Goal: Task Accomplishment & Management: Complete application form

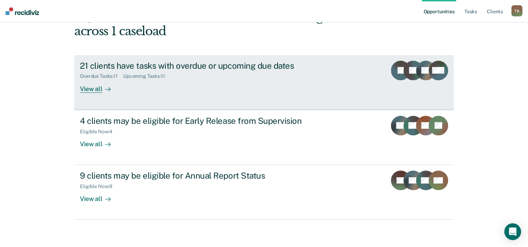
scroll to position [49, 0]
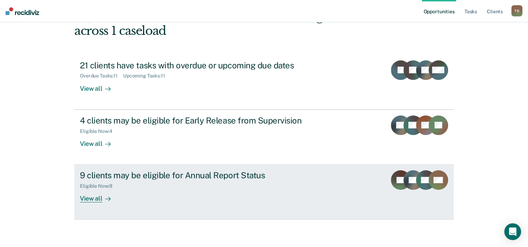
click at [93, 198] on div "View all" at bounding box center [99, 196] width 39 height 14
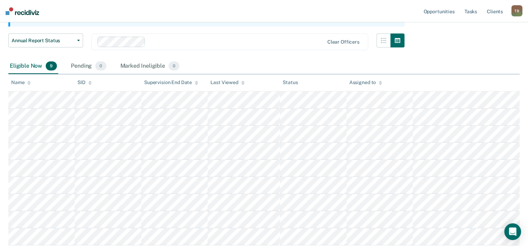
scroll to position [105, 0]
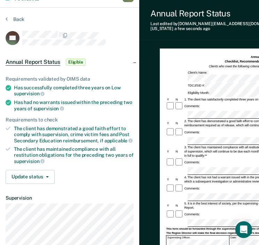
scroll to position [21, 0]
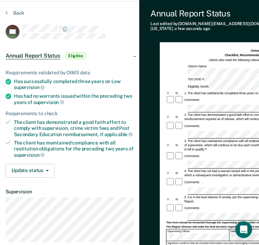
drag, startPoint x: 121, startPoint y: 42, endPoint x: 98, endPoint y: 42, distance: 23.0
click at [98, 42] on article "MJ Annual Report Status Eligible Requirements validated by OIMS data Has succes…" at bounding box center [70, 157] width 128 height 267
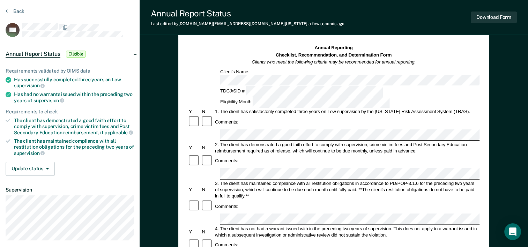
scroll to position [35, 0]
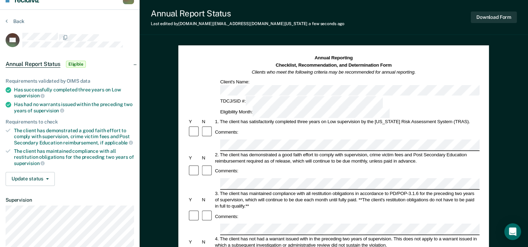
scroll to position [0, 0]
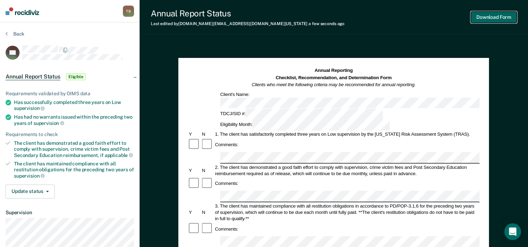
click at [496, 17] on button "Download Form" at bounding box center [493, 18] width 46 height 12
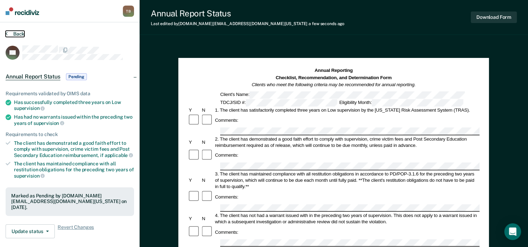
click at [12, 33] on button "Back" at bounding box center [15, 34] width 19 height 6
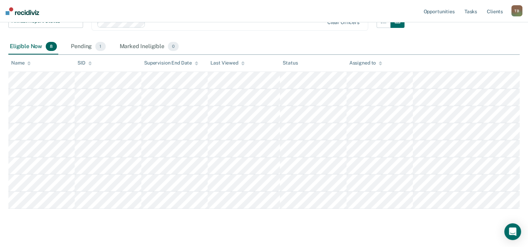
scroll to position [105, 0]
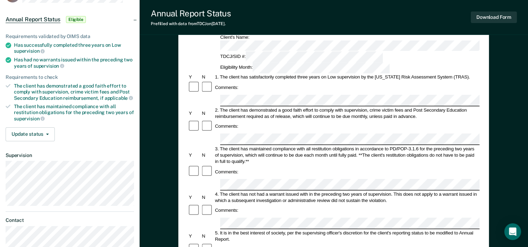
scroll to position [70, 0]
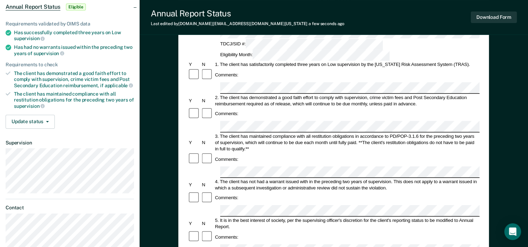
click at [225, 198] on form "Annual Reporting Checklist, Recommendation, and Determination Form Clients who …" at bounding box center [334, 244] width 292 height 492
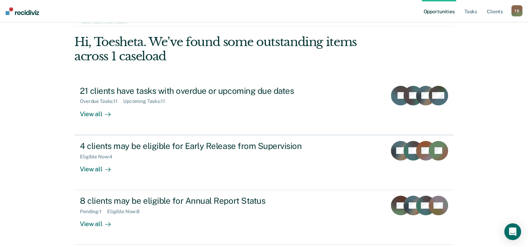
scroll to position [35, 0]
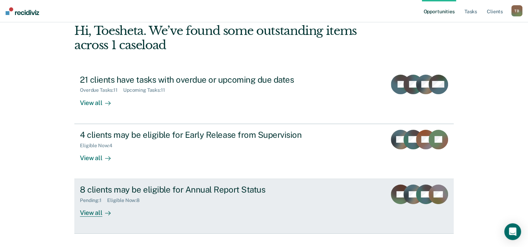
click at [144, 210] on div "8 clients may be eligible for Annual Report Status Pending : 1 Eligible Now : 8…" at bounding box center [211, 200] width 262 height 32
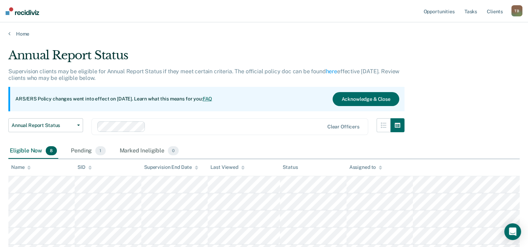
scroll to position [35, 0]
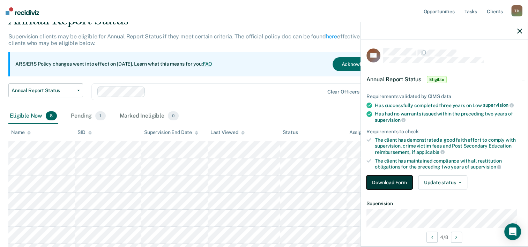
click at [397, 179] on button "Download Form" at bounding box center [389, 182] width 46 height 14
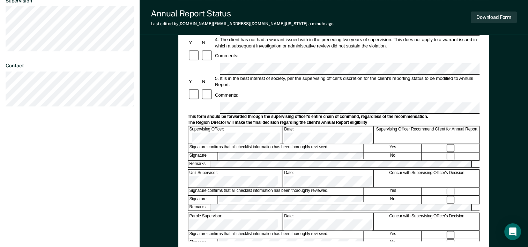
scroll to position [139, 0]
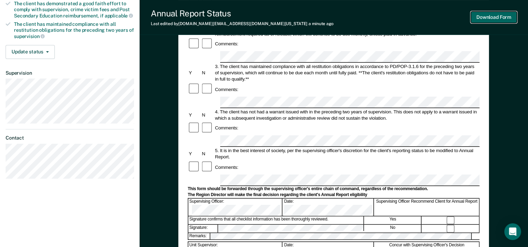
click at [493, 15] on button "Download Form" at bounding box center [493, 18] width 46 height 12
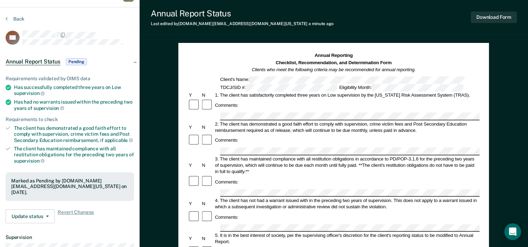
scroll to position [0, 0]
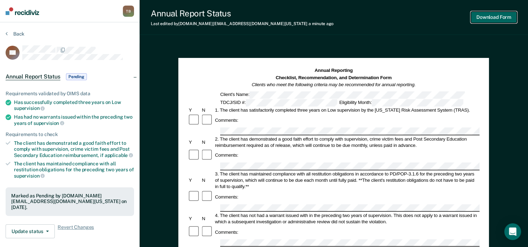
click at [488, 14] on button "Download Form" at bounding box center [493, 18] width 46 height 12
click at [18, 31] on button "Back" at bounding box center [15, 34] width 19 height 6
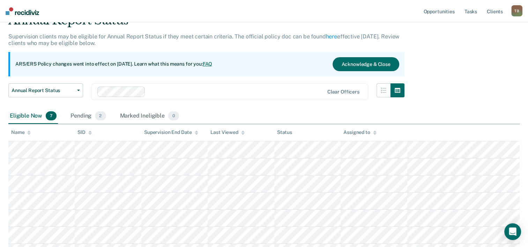
scroll to position [70, 0]
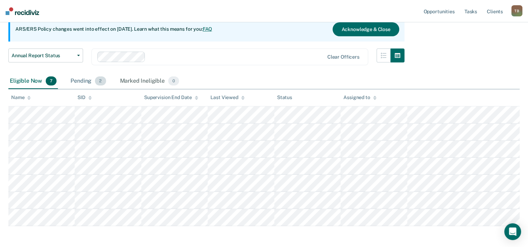
click at [84, 78] on div "Pending 2" at bounding box center [88, 81] width 38 height 15
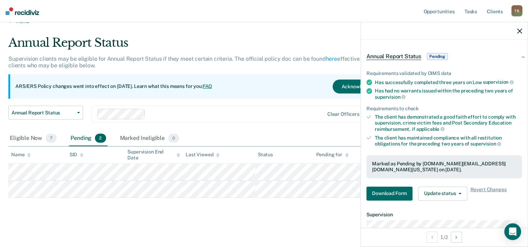
scroll to position [35, 0]
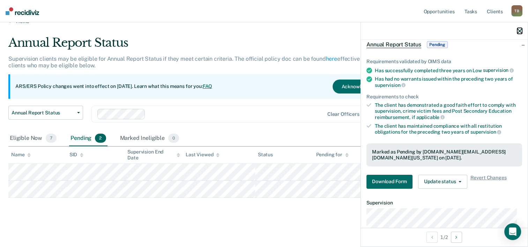
click at [518, 30] on icon "button" at bounding box center [519, 31] width 5 height 5
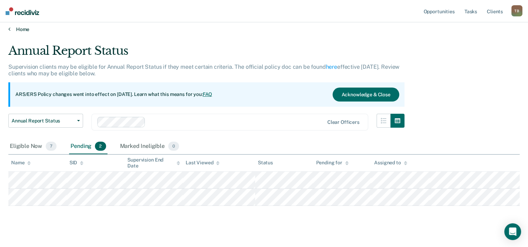
scroll to position [0, 0]
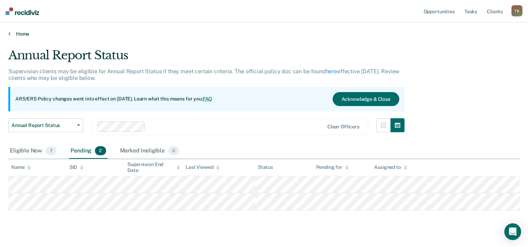
click at [17, 35] on link "Home" at bounding box center [263, 34] width 511 height 6
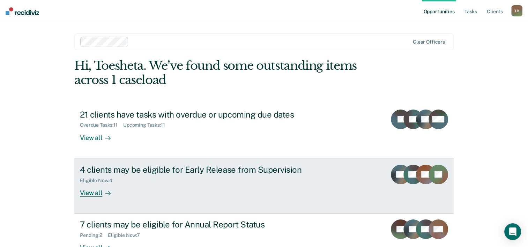
click at [93, 176] on div "Eligible Now : 4" at bounding box center [202, 179] width 245 height 9
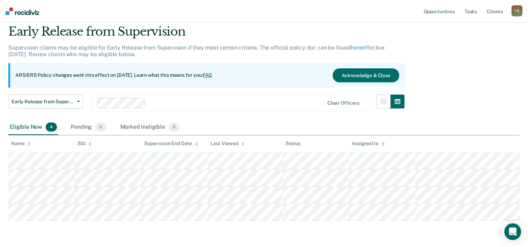
scroll to position [35, 0]
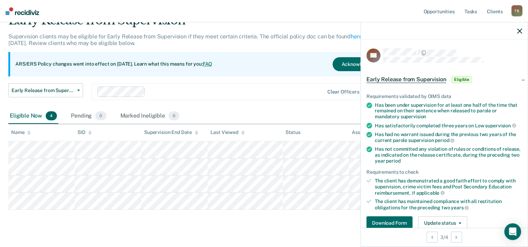
click at [68, 227] on div "Early Release from Supervision Supervision clients may be eligible for Early Re…" at bounding box center [263, 121] width 511 height 217
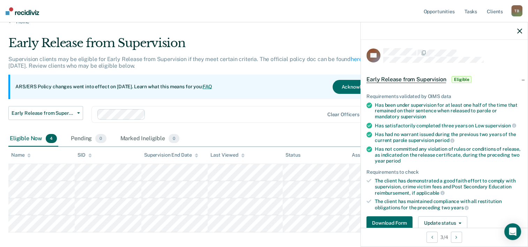
scroll to position [0, 0]
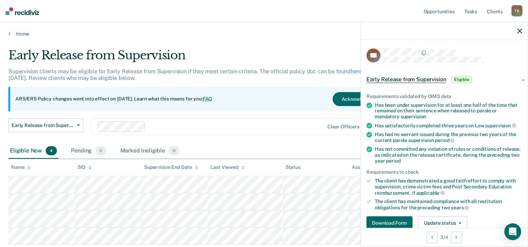
click at [16, 30] on div "Home" at bounding box center [264, 29] width 528 height 15
drag, startPoint x: 16, startPoint y: 30, endPoint x: 17, endPoint y: 35, distance: 5.3
click at [17, 35] on link "Home" at bounding box center [263, 34] width 511 height 6
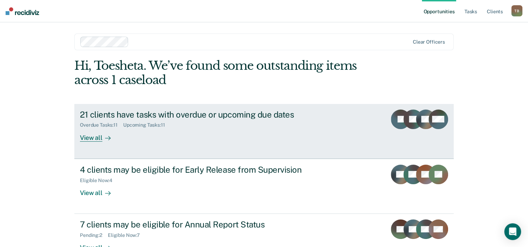
click at [104, 120] on div "Overdue Tasks : 11 Upcoming Tasks : 11" at bounding box center [202, 123] width 245 height 9
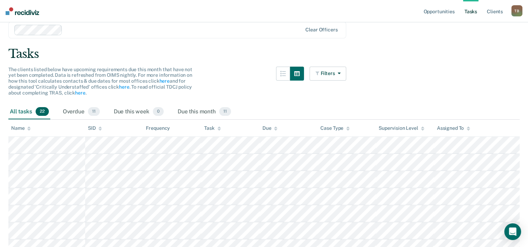
scroll to position [70, 0]
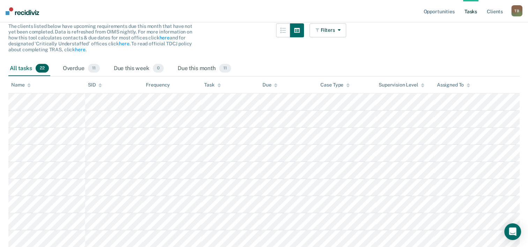
click at [40, 66] on span "22" at bounding box center [42, 68] width 13 height 9
click at [19, 66] on div "All tasks 22" at bounding box center [29, 68] width 42 height 15
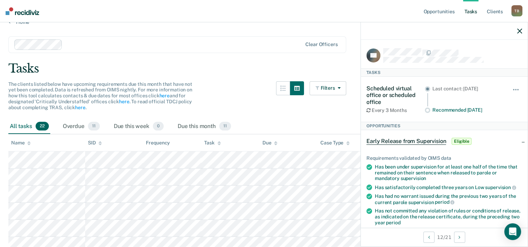
scroll to position [0, 0]
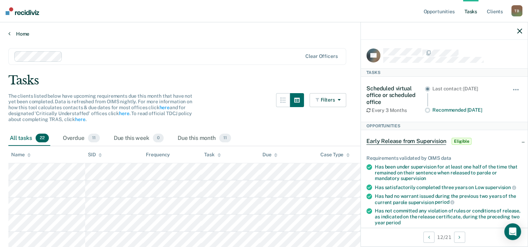
click at [21, 32] on link "Home" at bounding box center [263, 34] width 511 height 6
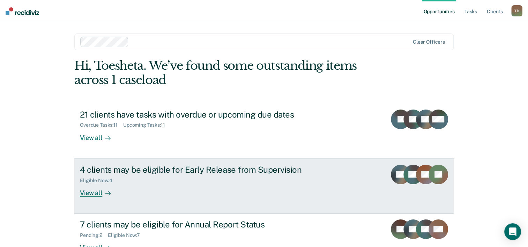
scroll to position [35, 0]
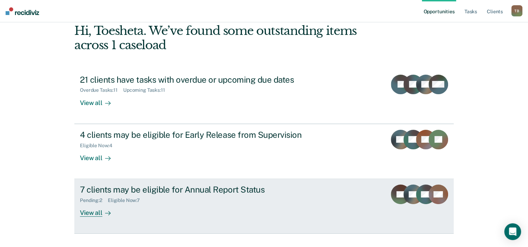
click at [138, 190] on div "7 clients may be eligible for Annual Report Status" at bounding box center [202, 189] width 245 height 10
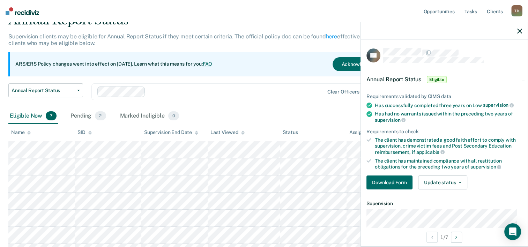
scroll to position [70, 0]
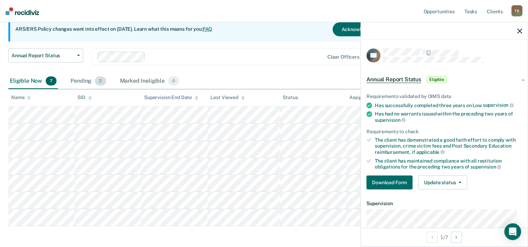
click at [86, 80] on div "Pending 2" at bounding box center [88, 81] width 38 height 15
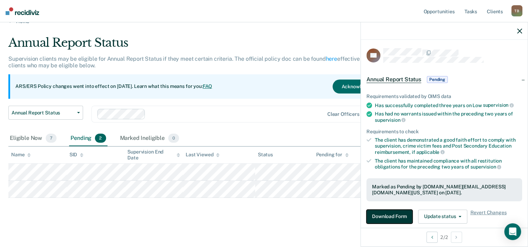
click at [389, 215] on button "Download Form" at bounding box center [389, 217] width 46 height 14
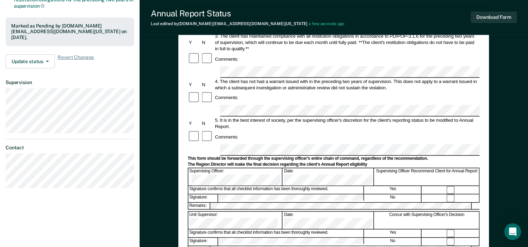
scroll to position [174, 0]
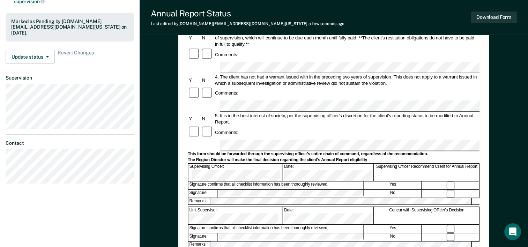
click at [499, 123] on div "Annual Reporting Checklist, Recommendation, and Determination Form Clients who …" at bounding box center [333, 106] width 388 height 474
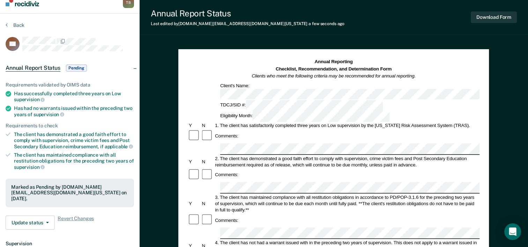
scroll to position [0, 0]
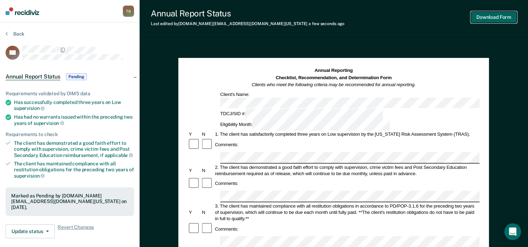
click at [502, 17] on button "Download Form" at bounding box center [493, 18] width 46 height 12
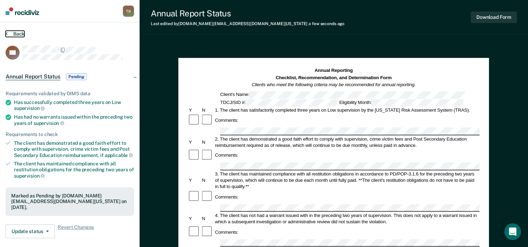
click at [10, 33] on button "Back" at bounding box center [15, 34] width 19 height 6
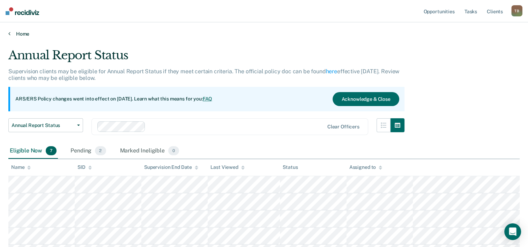
click at [8, 33] on icon at bounding box center [9, 34] width 2 height 6
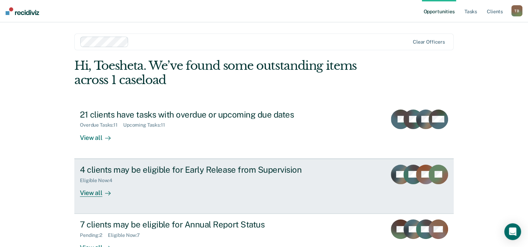
scroll to position [35, 0]
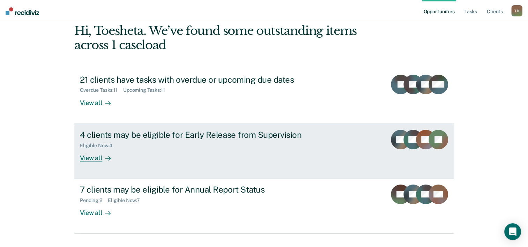
click at [149, 144] on div "Eligible Now : 4" at bounding box center [202, 144] width 245 height 9
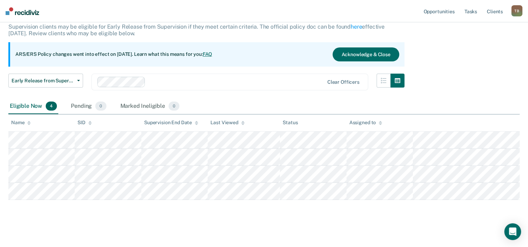
scroll to position [47, 0]
